Goal: Task Accomplishment & Management: Complete application form

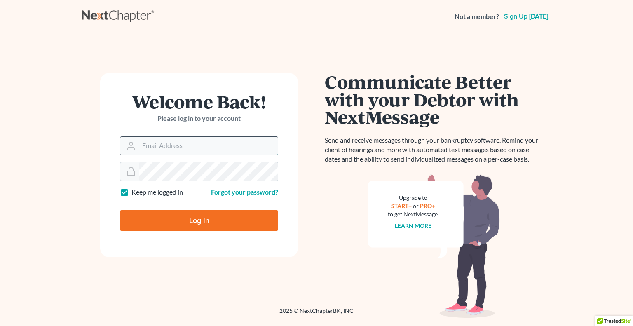
click at [161, 144] on input "Email Address" at bounding box center [208, 146] width 139 height 18
click at [236, 93] on h1 "Welcome Back!" at bounding box center [199, 102] width 158 height 18
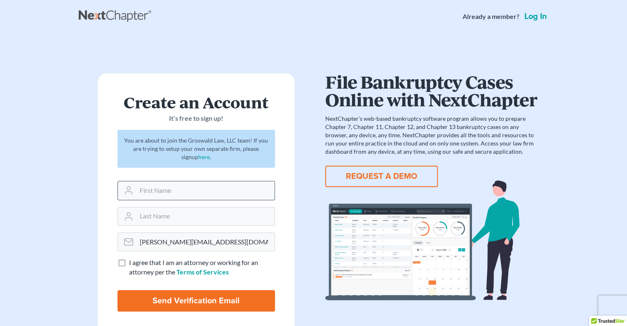
click at [180, 192] on input "text" at bounding box center [205, 190] width 138 height 18
type input "William"
type input "Maier"
click at [129, 260] on label "I agree that I am an attorney or working for an attorney per the Terms of Servi…" at bounding box center [202, 267] width 146 height 19
click at [132, 260] on input "I agree that I am an attorney or working for an attorney per the Terms of Servi…" at bounding box center [134, 260] width 5 height 5
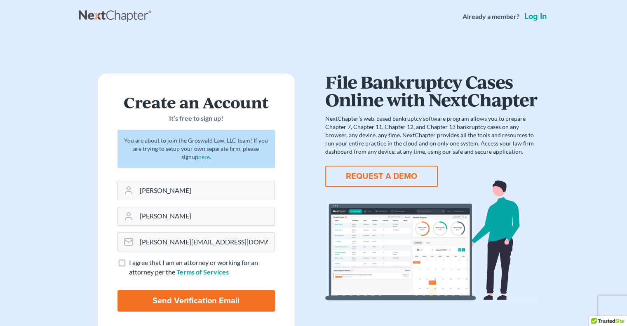
checkbox input "true"
click at [146, 298] on input "Send Verification Email" at bounding box center [197, 300] width 158 height 21
type input "Thinking..."
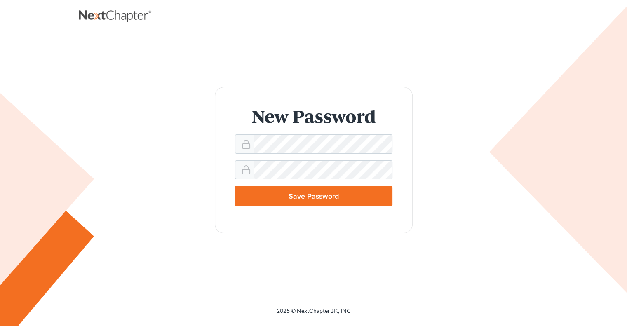
click at [307, 133] on form "New Password Save Password" at bounding box center [314, 160] width 198 height 146
click at [284, 158] on form "New Password Save Password" at bounding box center [314, 160] width 198 height 146
click at [327, 129] on form "New Password Save Password" at bounding box center [314, 160] width 198 height 146
click at [331, 202] on input "Save Password" at bounding box center [314, 196] width 158 height 21
type input "Thinking..."
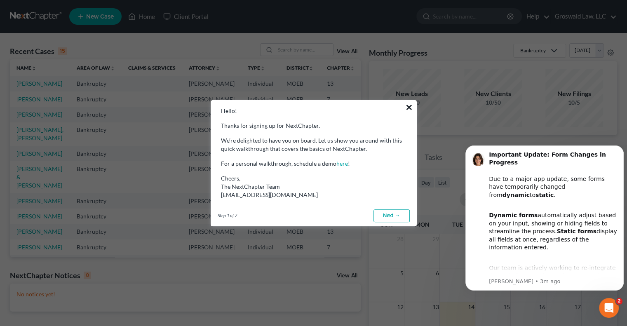
click at [409, 106] on button "×" at bounding box center [409, 107] width 8 height 13
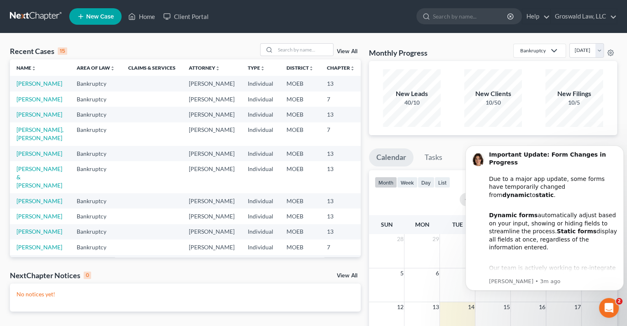
click at [79, 17] on icon at bounding box center [80, 17] width 7 height 10
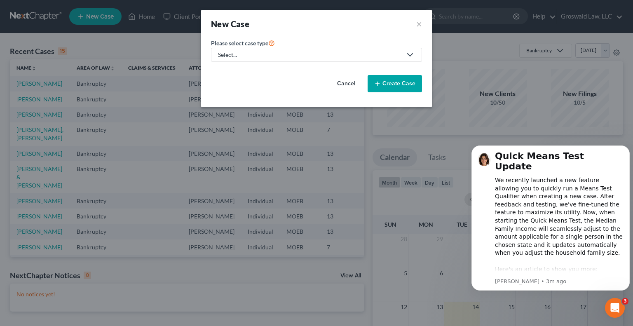
click at [231, 52] on div "Select..." at bounding box center [310, 55] width 184 height 8
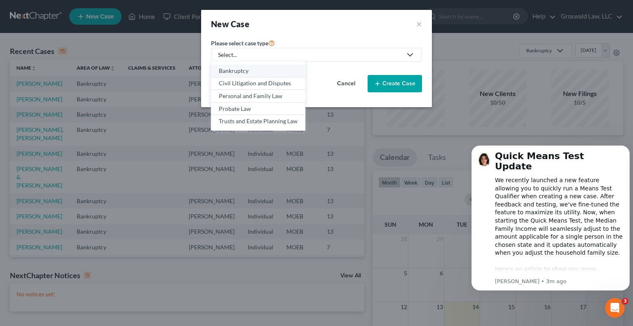
click at [244, 72] on div "Bankruptcy" at bounding box center [258, 71] width 79 height 8
select select "45"
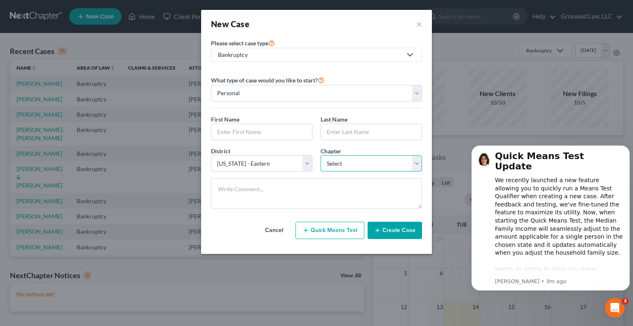
click at [343, 158] on select "Select 7 11 12 13" at bounding box center [371, 163] width 101 height 16
select select "0"
click at [321, 155] on select "Select 7 11 12 13" at bounding box center [371, 163] width 101 height 16
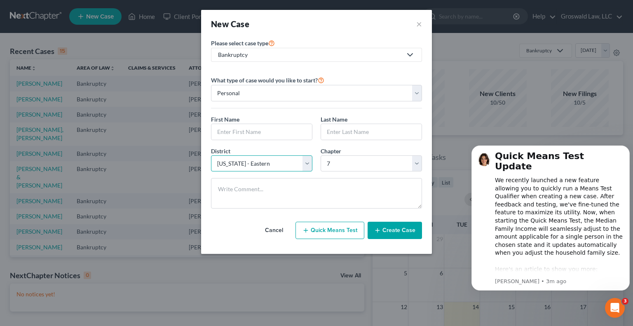
click at [247, 159] on select "Select [US_STATE] - [GEOGRAPHIC_DATA] [US_STATE] - [GEOGRAPHIC_DATA][US_STATE] …" at bounding box center [261, 163] width 101 height 16
click at [419, 24] on button "×" at bounding box center [419, 24] width 6 height 12
